Goal: Task Accomplishment & Management: Use online tool/utility

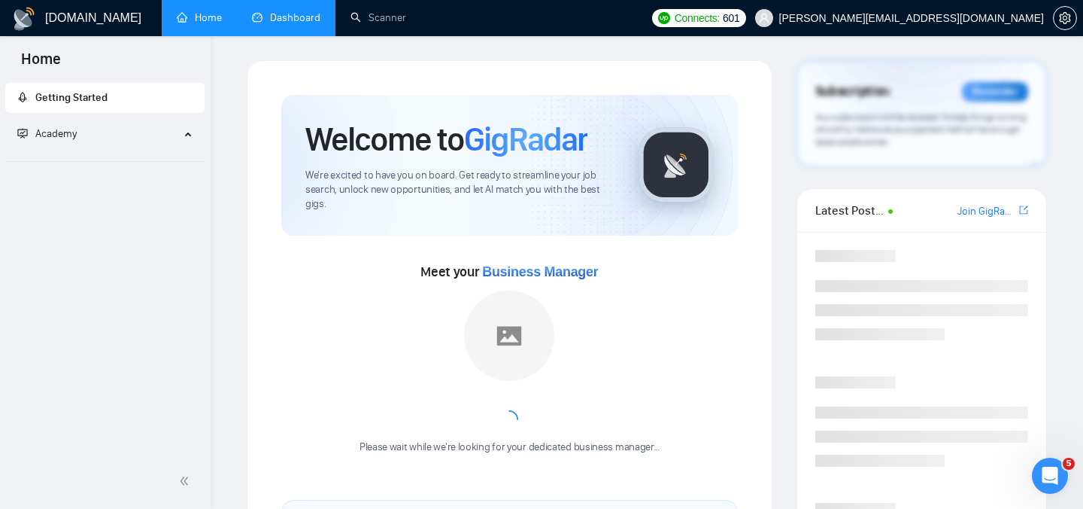
click at [296, 24] on link "Dashboard" at bounding box center [286, 17] width 68 height 13
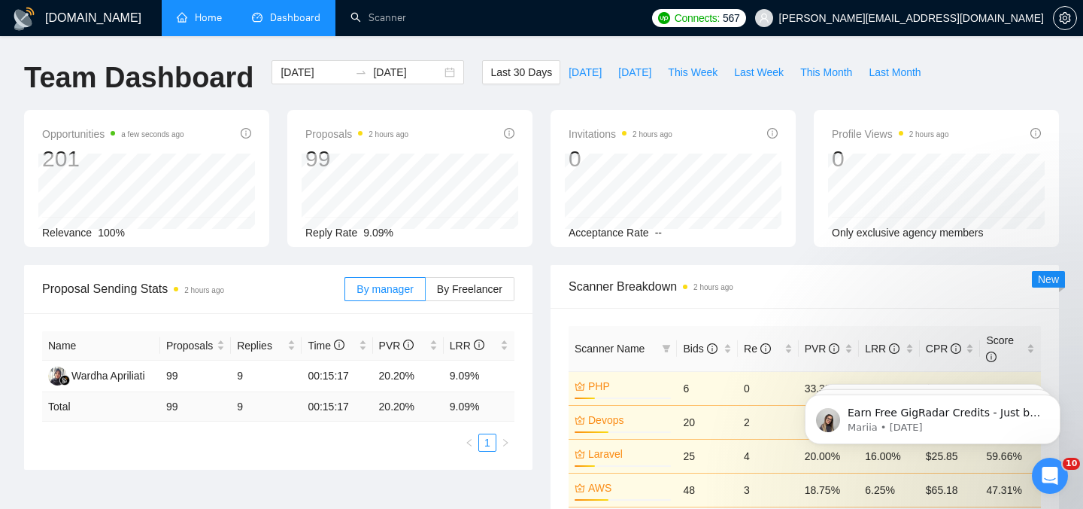
click at [187, 24] on link "Home" at bounding box center [199, 17] width 45 height 13
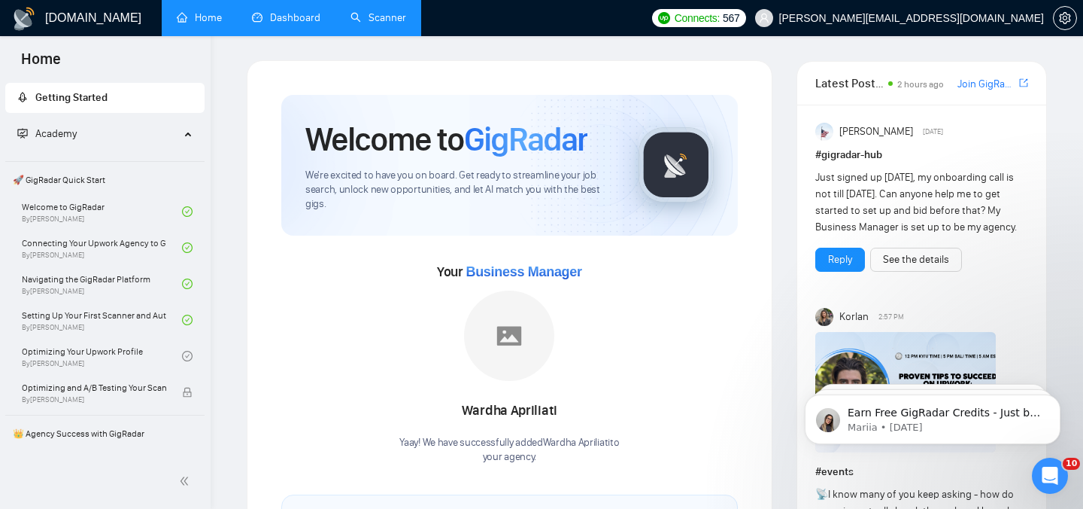
click at [375, 18] on link "Scanner" at bounding box center [379, 17] width 56 height 13
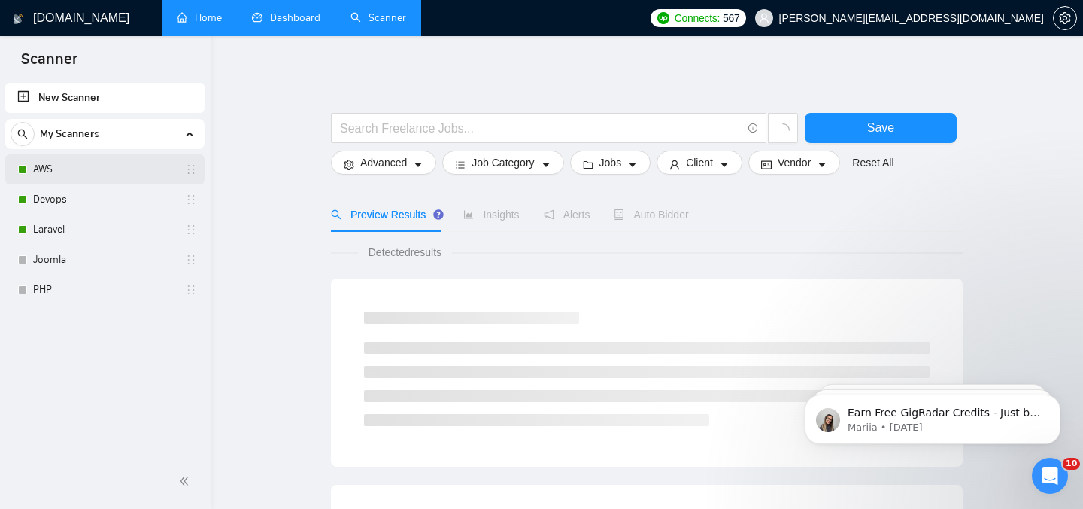
click at [84, 166] on link "AWS" at bounding box center [104, 169] width 143 height 30
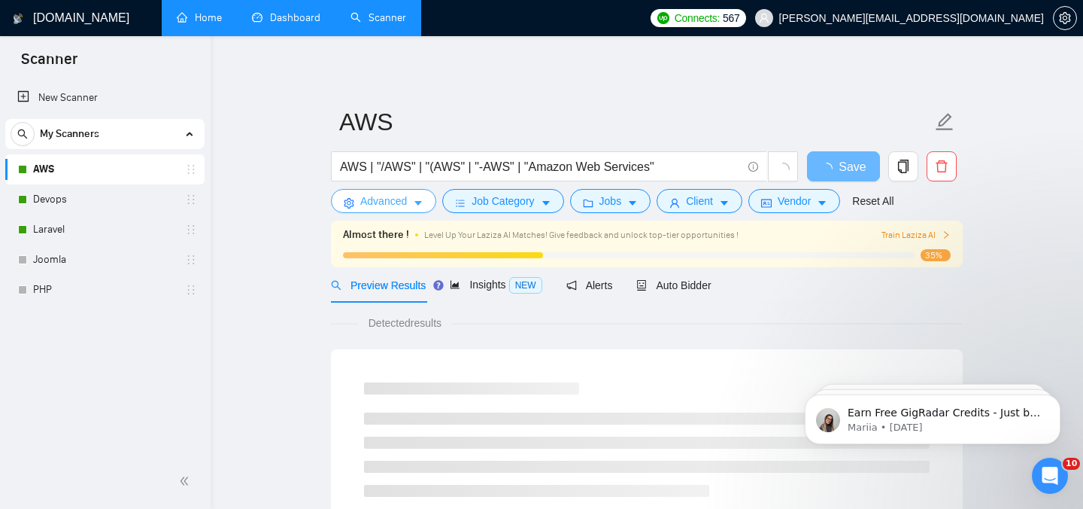
click at [389, 196] on span "Advanced" at bounding box center [383, 201] width 47 height 17
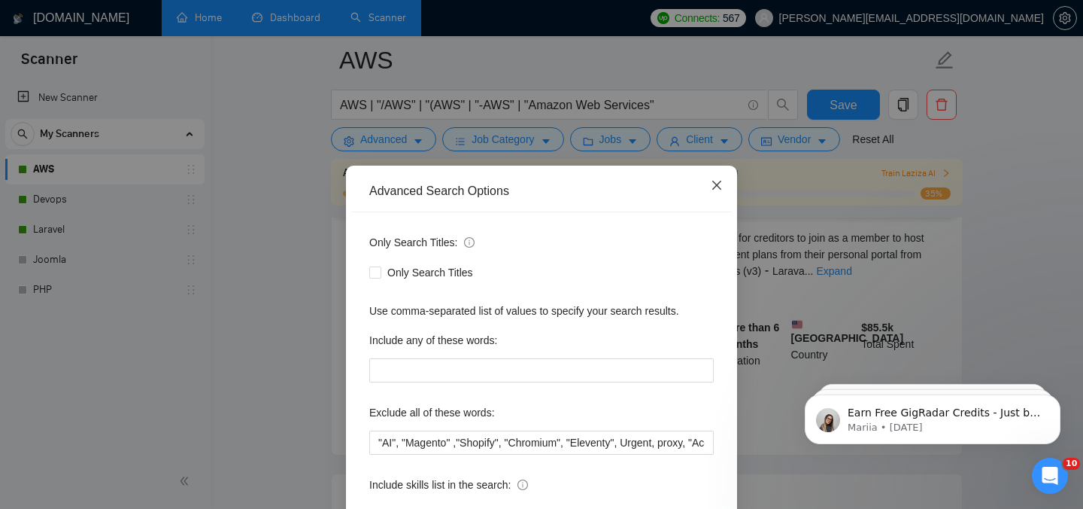
click at [719, 181] on icon "close" at bounding box center [717, 185] width 12 height 12
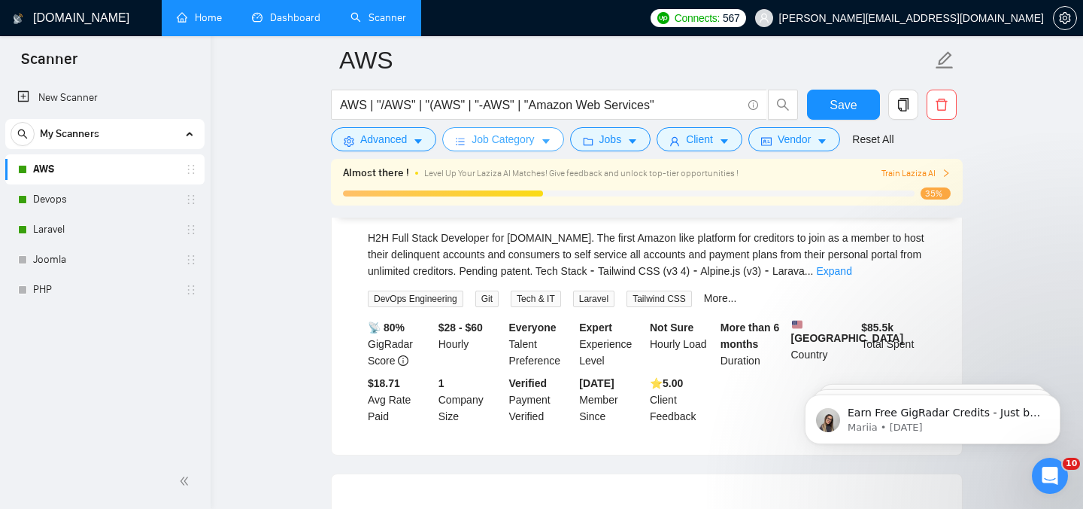
click at [488, 134] on span "Job Category" at bounding box center [503, 139] width 62 height 17
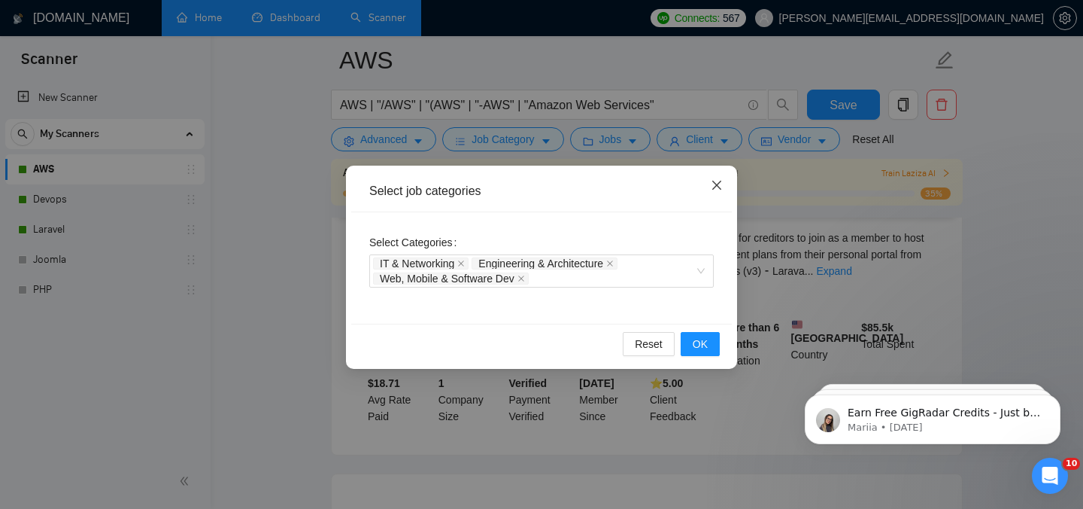
click at [716, 184] on icon "close" at bounding box center [717, 185] width 12 height 12
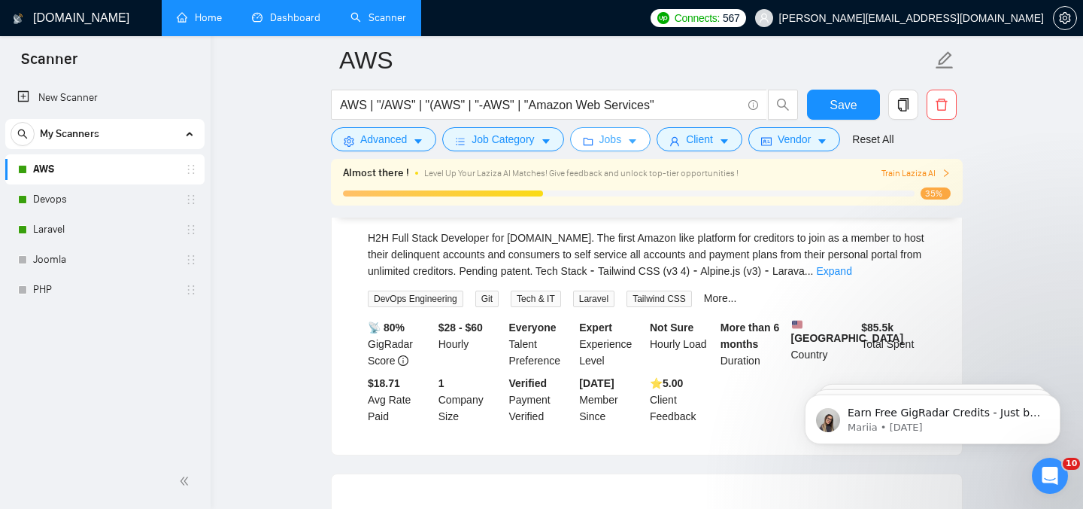
click at [622, 145] on span "Jobs" at bounding box center [611, 139] width 23 height 17
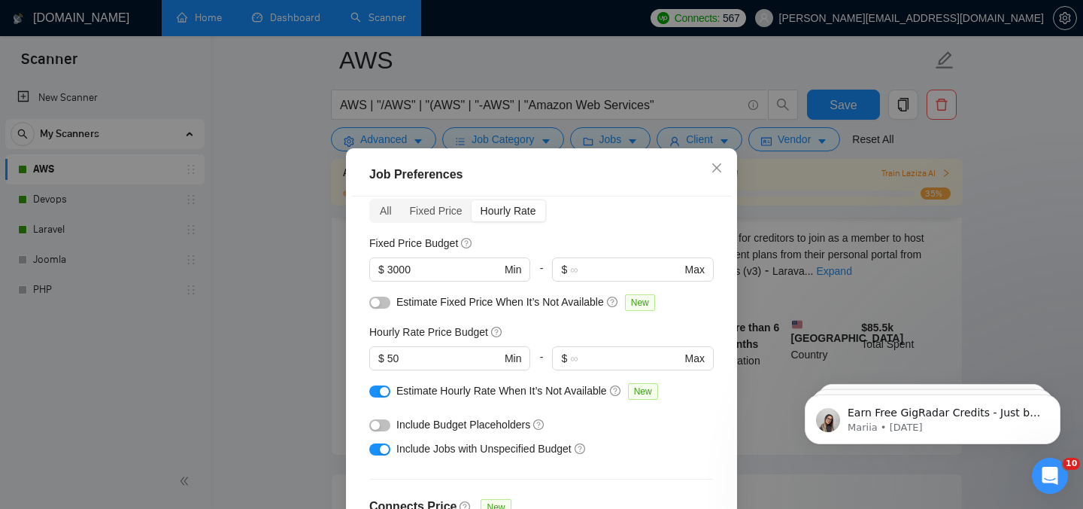
scroll to position [38, 0]
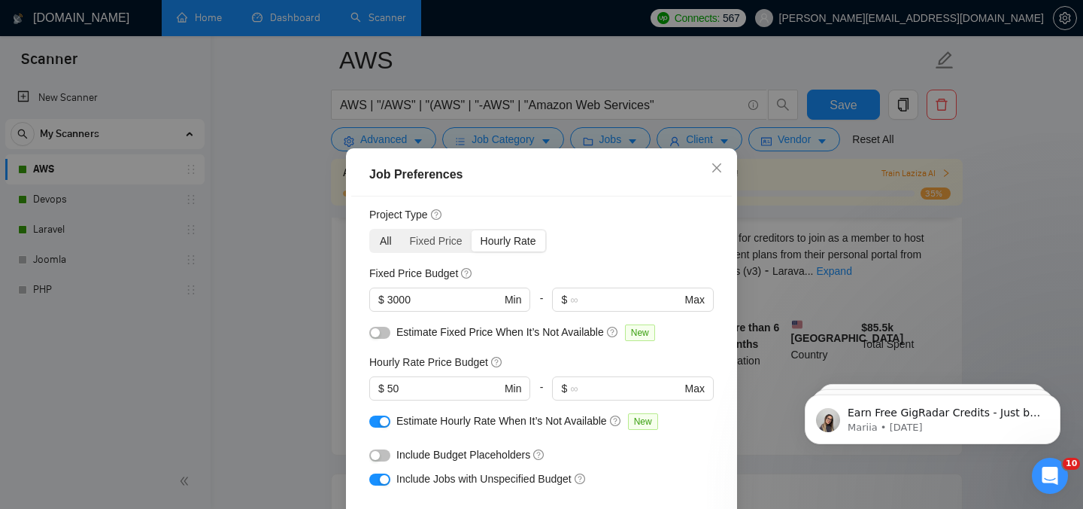
click at [387, 239] on div "All" at bounding box center [386, 240] width 30 height 21
click at [371, 230] on input "All" at bounding box center [371, 230] width 0 height 0
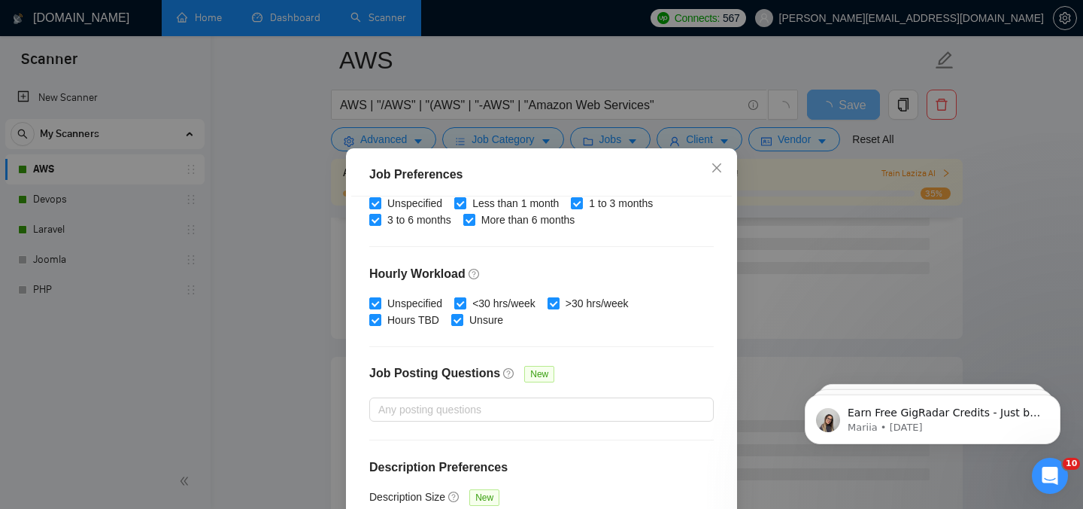
scroll to position [110, 0]
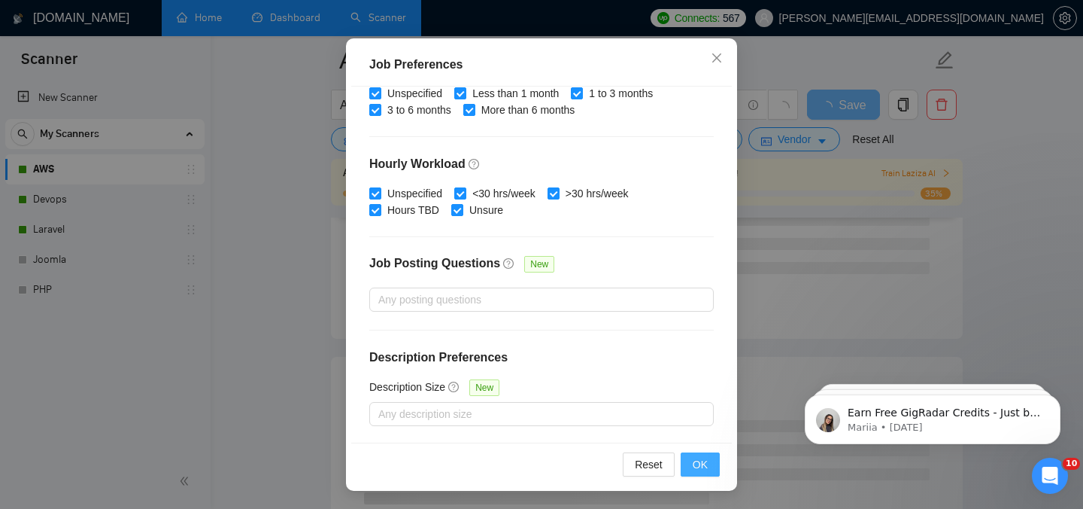
click at [697, 468] on span "OK" at bounding box center [700, 464] width 15 height 17
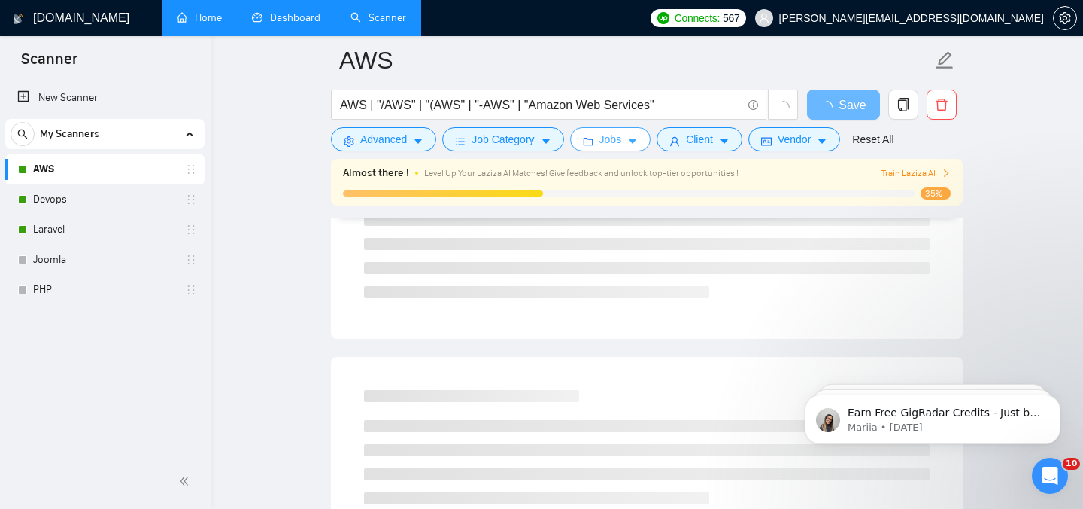
scroll to position [0, 0]
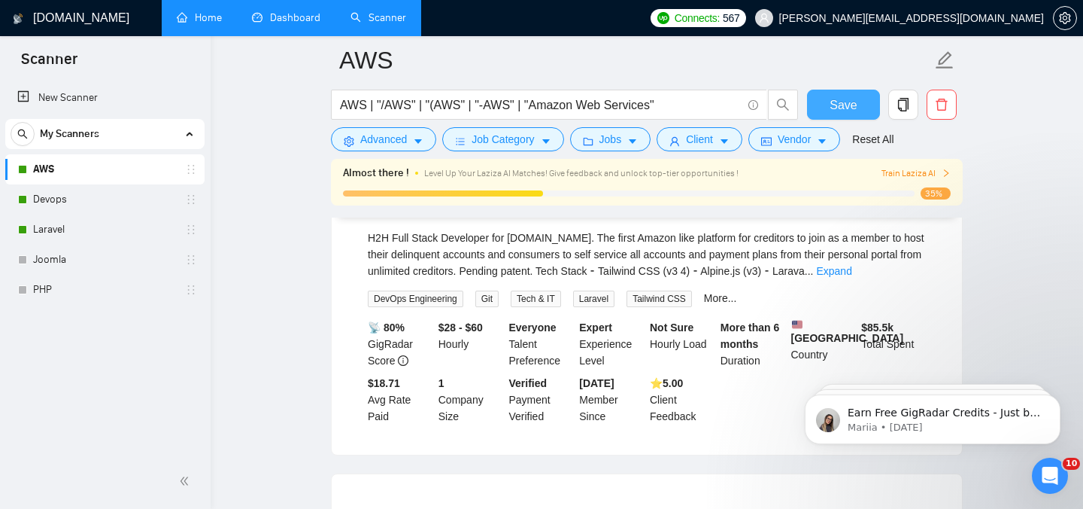
click at [846, 103] on span "Save" at bounding box center [843, 105] width 27 height 19
click at [96, 210] on link "Devops" at bounding box center [104, 199] width 143 height 30
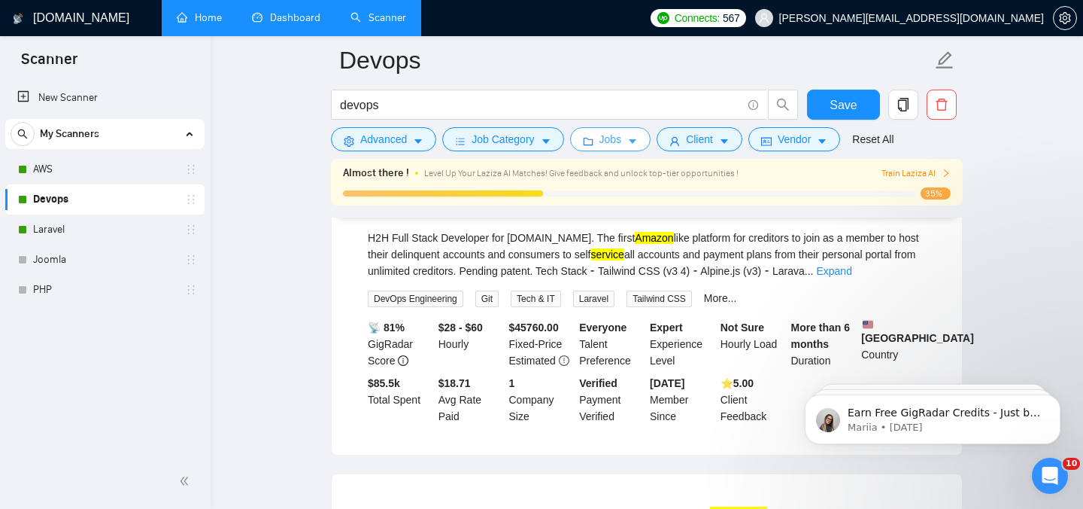
click at [619, 144] on span "Jobs" at bounding box center [611, 139] width 23 height 17
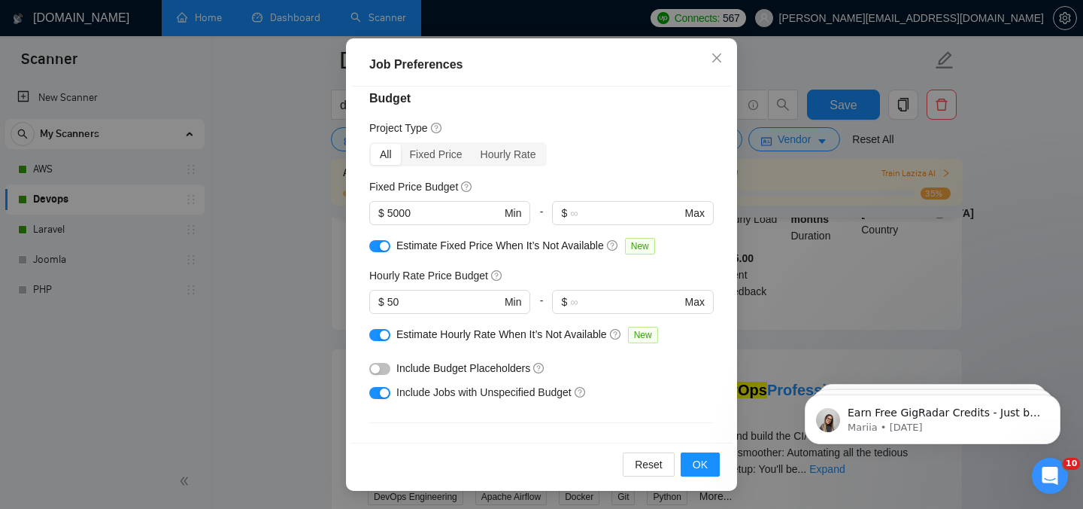
scroll to position [2, 0]
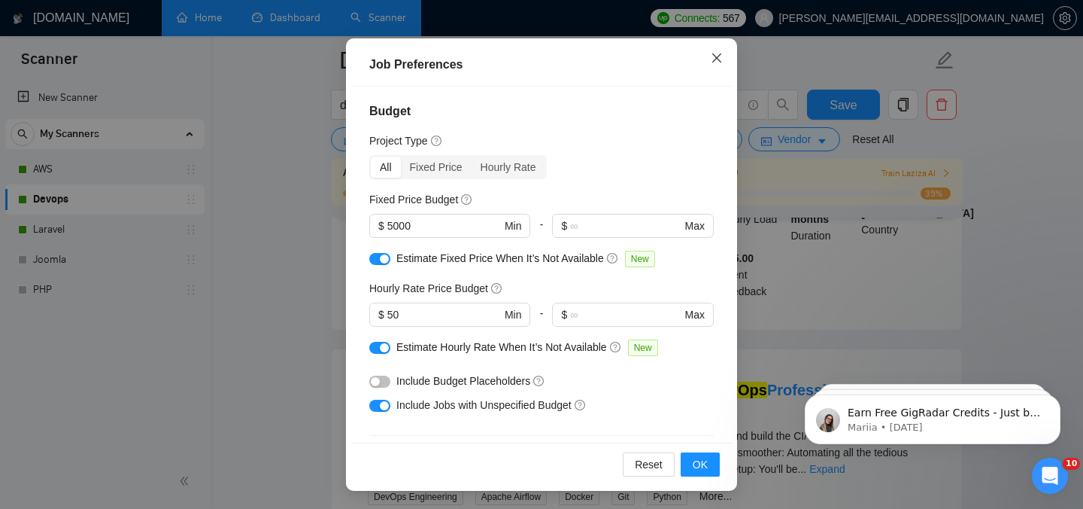
click at [716, 62] on icon "close" at bounding box center [717, 58] width 12 height 12
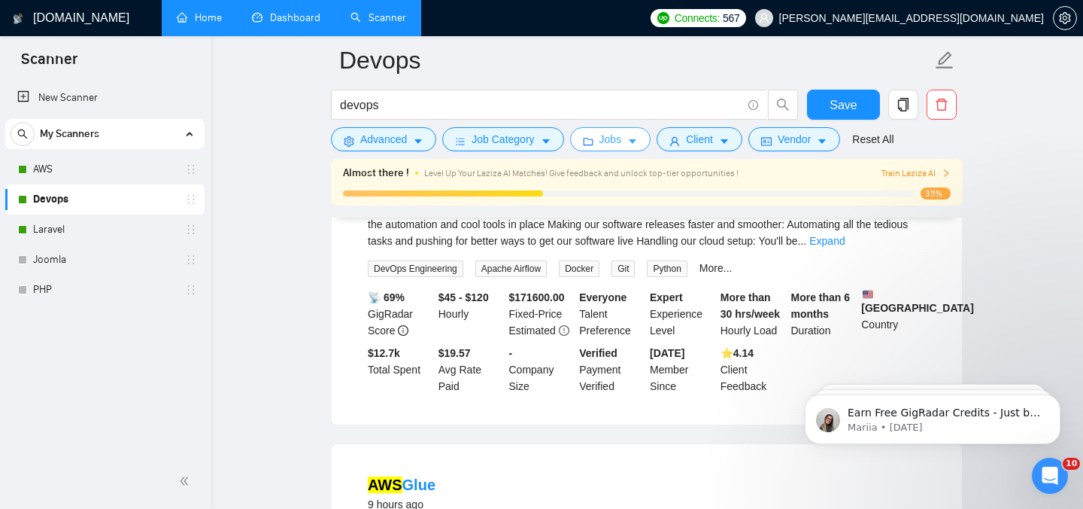
scroll to position [577, 0]
